Goal: Find specific page/section: Locate a particular part of the current website

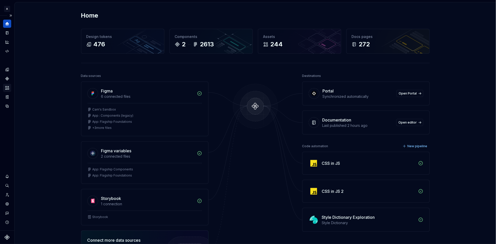
click at [7, 88] on icon "Assets" at bounding box center [7, 87] width 4 height 3
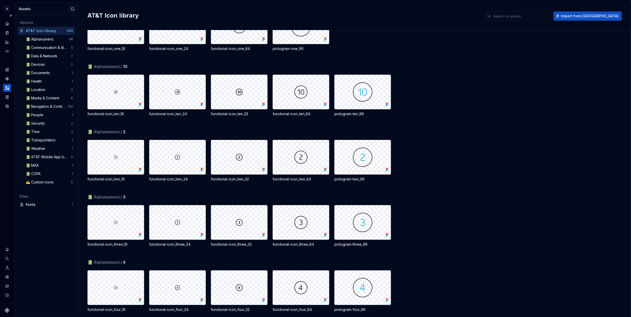
scroll to position [24, 0]
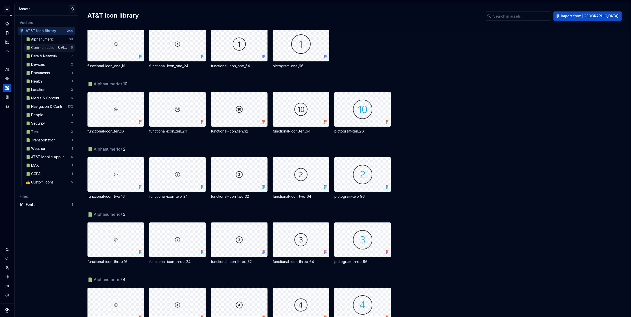
click at [41, 47] on div "📗 Communication & Alerts" at bounding box center [48, 47] width 45 height 5
